Goal: Transaction & Acquisition: Purchase product/service

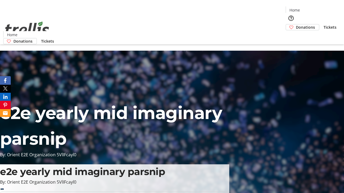
click at [296, 24] on span "Donations" at bounding box center [305, 27] width 19 height 6
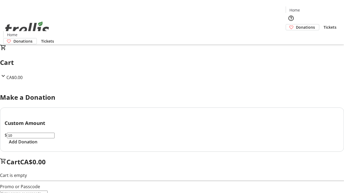
click at [37, 145] on span "Add Donation" at bounding box center [23, 142] width 28 height 6
select select "CA"
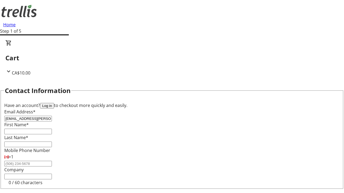
type input "[EMAIL_ADDRESS][PERSON_NAME][DOMAIN_NAME]"
type input "Maverick"
type input "[PERSON_NAME]"
type input "[STREET_ADDRESS][PERSON_NAME]"
type input "Kelowna"
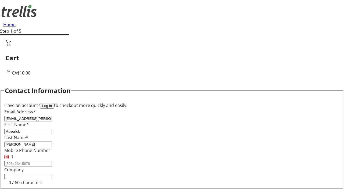
select select "BC"
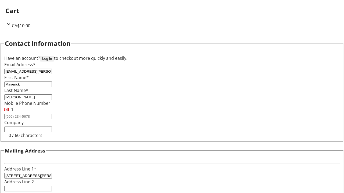
type input "Kelowna"
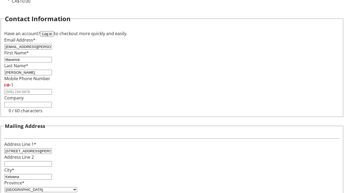
type input "V1Y 0C2"
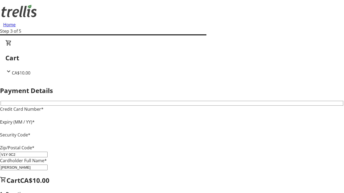
type input "V1Y 0C2"
